Goal: Check status: Check status

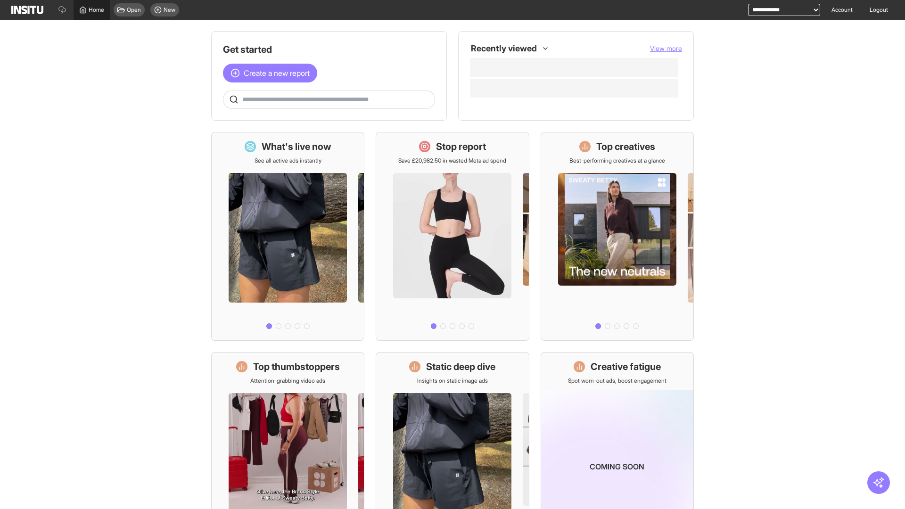
click at [91, 10] on span "Home" at bounding box center [97, 10] width 16 height 8
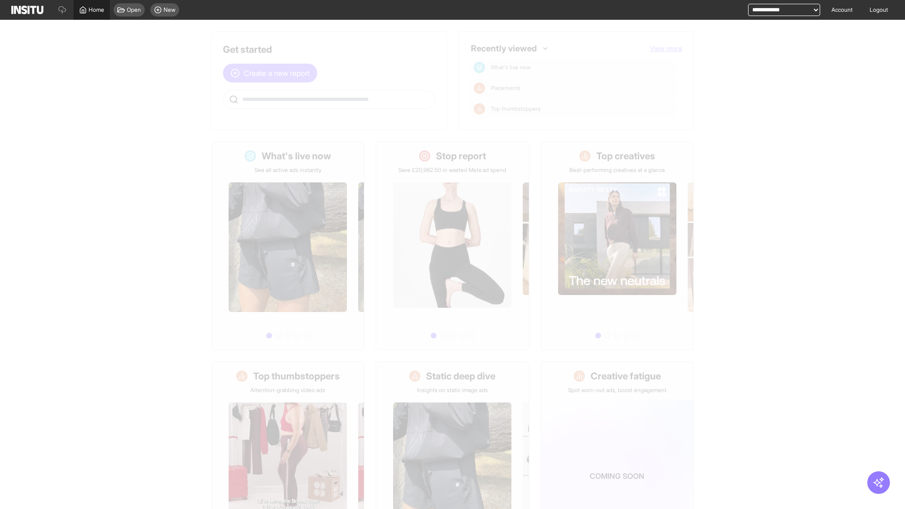
scroll to position [95, 0]
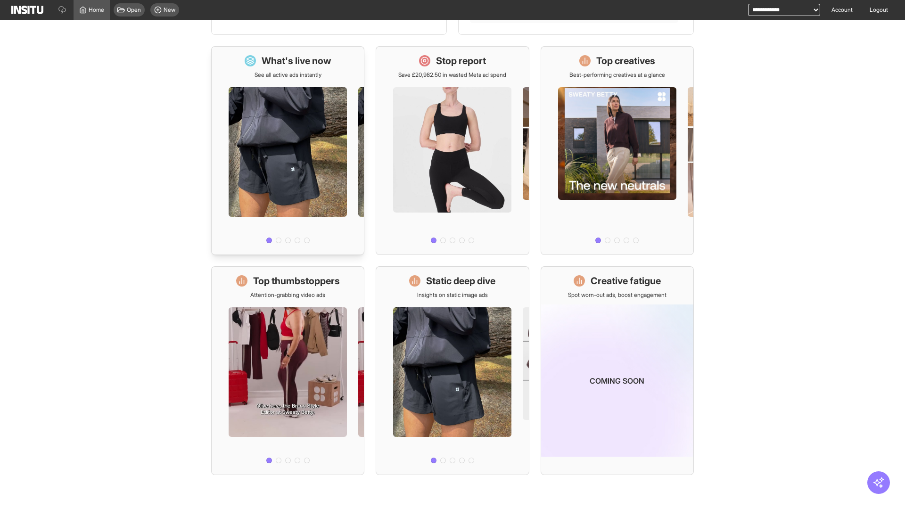
click at [288, 246] on div at bounding box center [288, 163] width 152 height 168
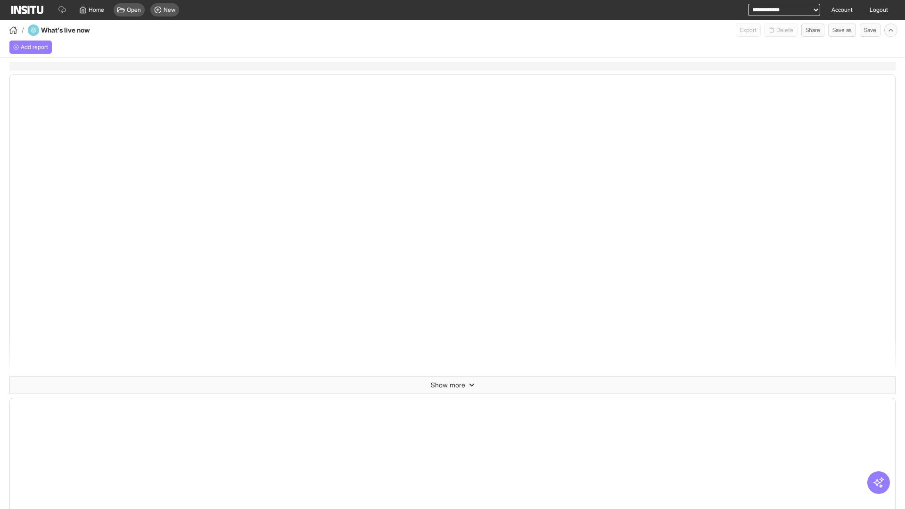
select select "**"
